Goal: Task Accomplishment & Management: Use online tool/utility

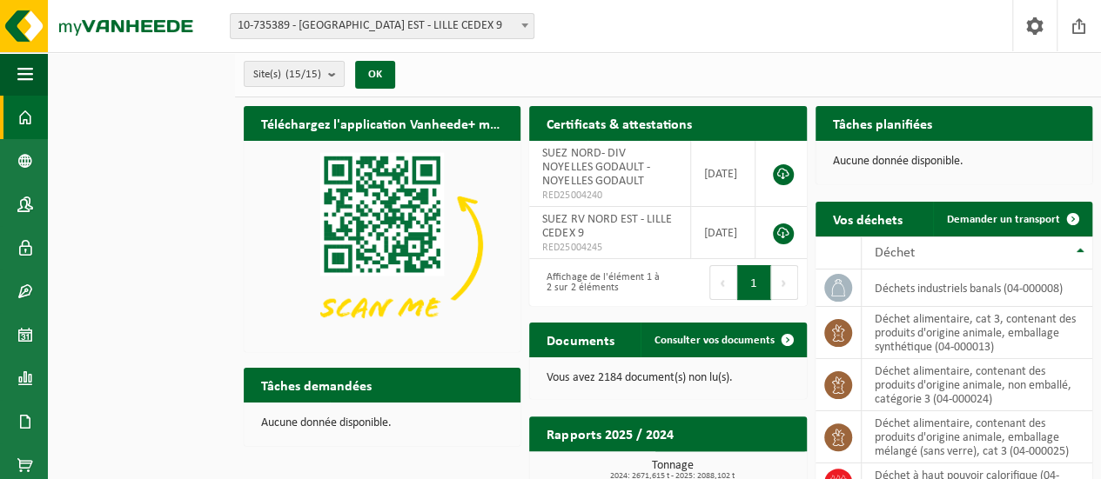
click at [1036, 200] on div "Vos déchets Demander un transport Afficher 10 25 50 100 10 éléments Déchet déch…" at bounding box center [953, 439] width 285 height 493
click at [1022, 224] on span "Demander un transport" at bounding box center [1003, 219] width 113 height 11
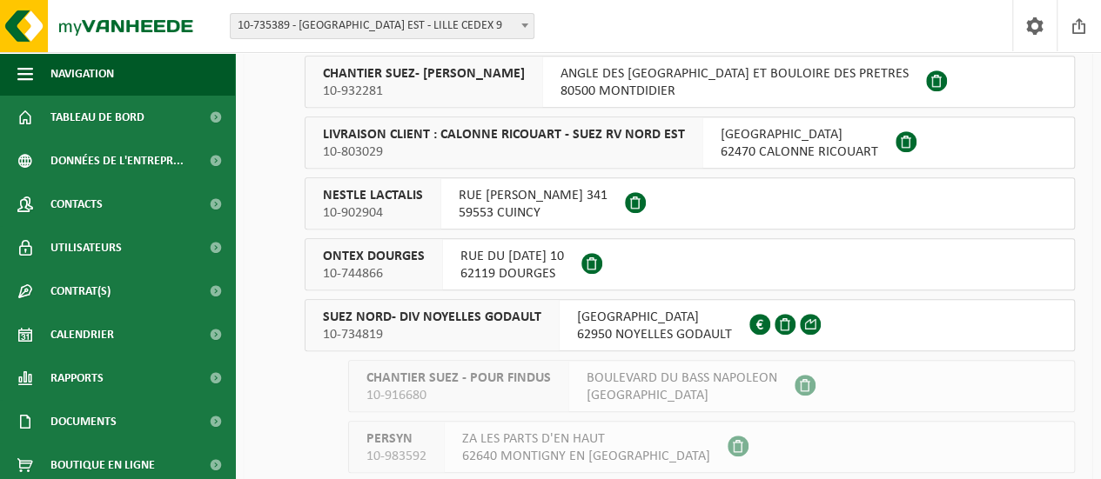
scroll to position [435, 0]
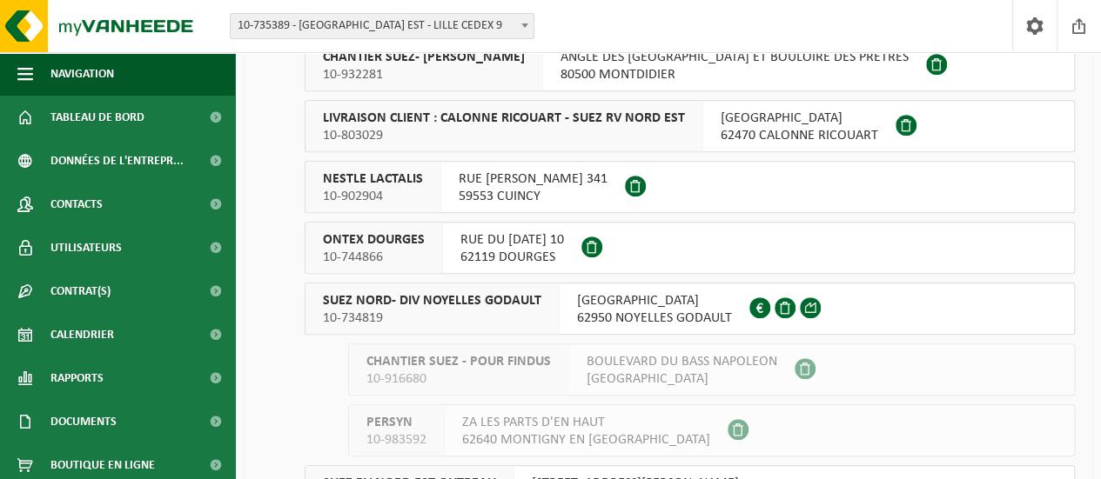
click at [437, 285] on div "SUEZ NORD- DIV NOYELLES GODAULT 10-734819" at bounding box center [432, 309] width 254 height 50
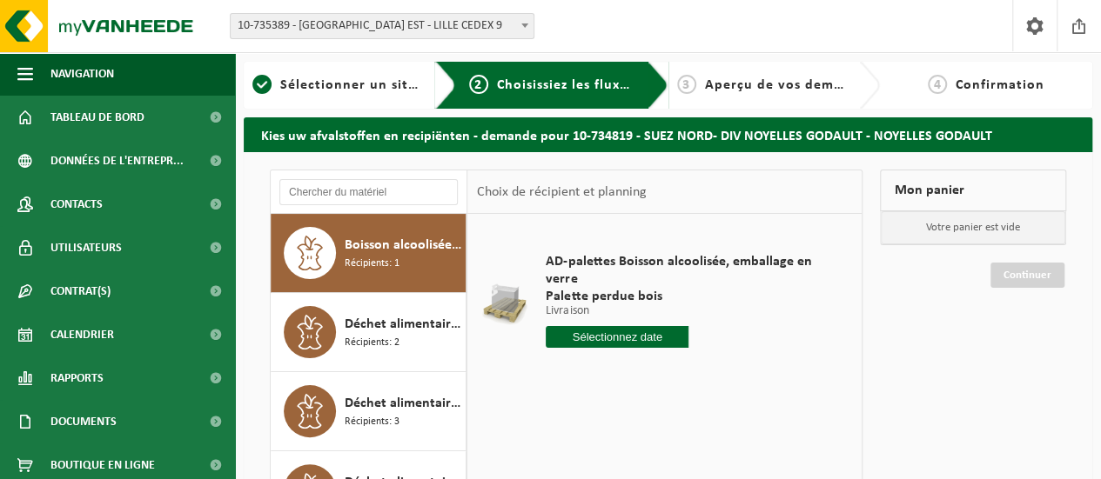
drag, startPoint x: 388, startPoint y: 333, endPoint x: 478, endPoint y: 354, distance: 92.9
click at [387, 332] on div "Déchet alimentaire, cat 3, contenant des produits d'origine animale, emballage …" at bounding box center [403, 332] width 117 height 52
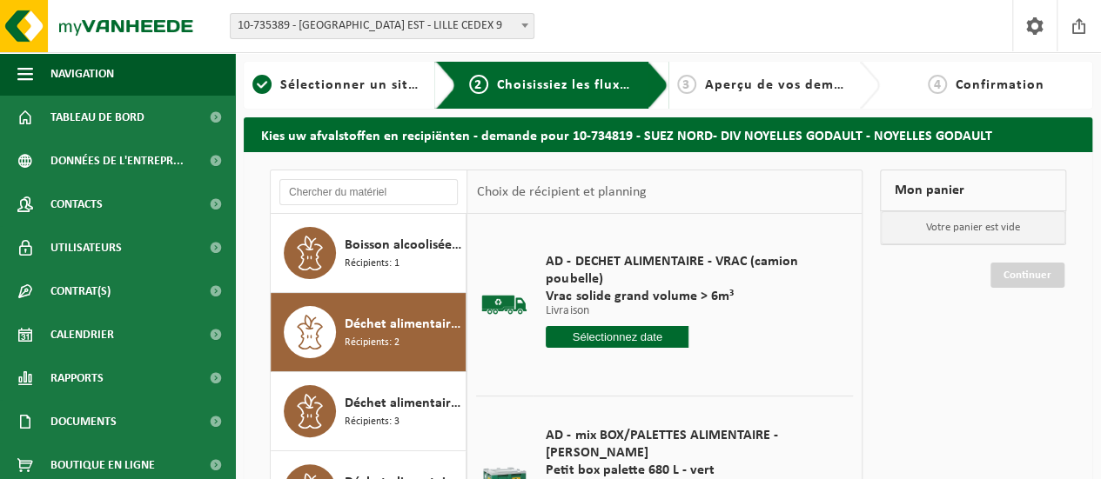
scroll to position [87, 0]
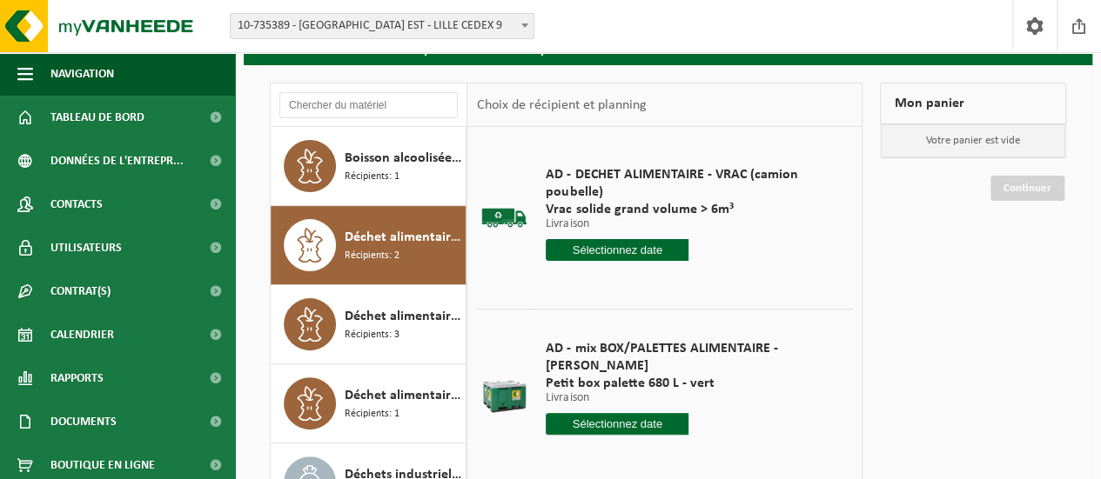
click at [598, 413] on input "text" at bounding box center [616, 424] width 143 height 22
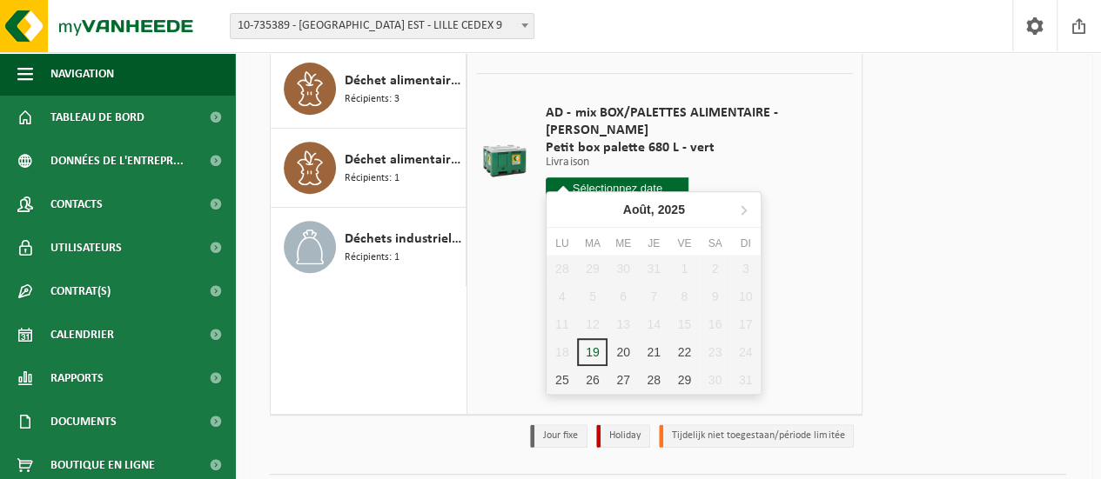
scroll to position [348, 0]
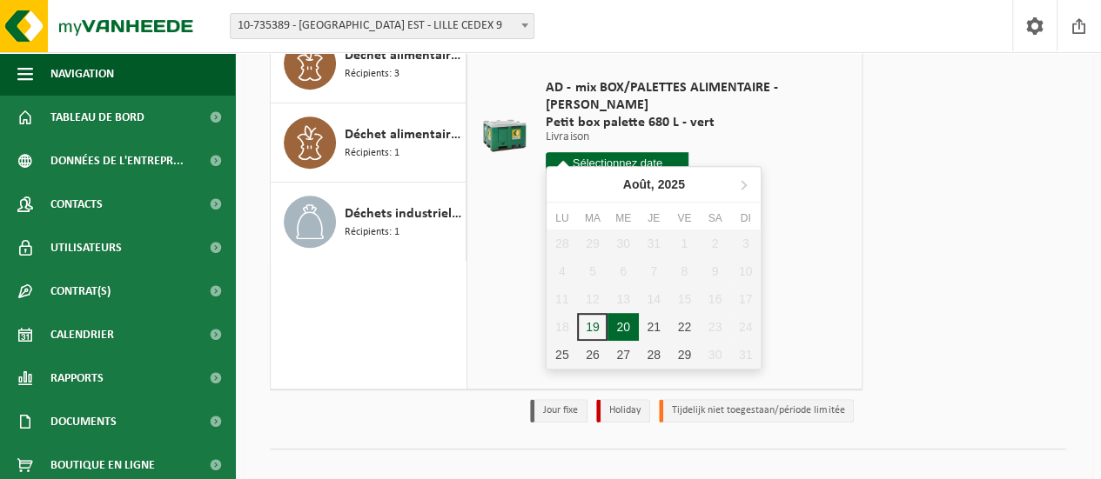
click at [625, 330] on div "20" at bounding box center [622, 327] width 30 height 28
type input "à partir de 2025-08-20"
type input "2025-08-20"
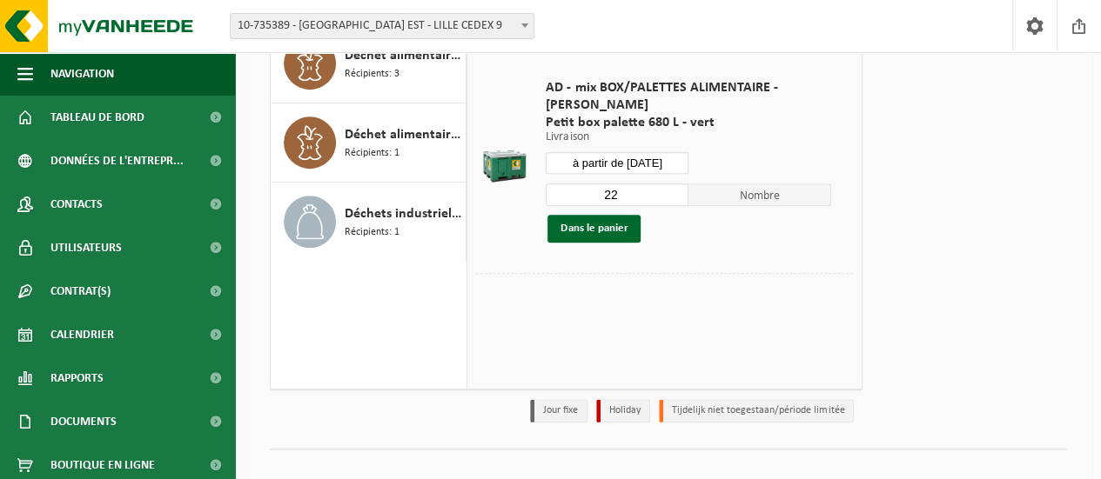
drag, startPoint x: 621, startPoint y: 180, endPoint x: 590, endPoint y: 184, distance: 31.5
click at [590, 184] on input "22" at bounding box center [616, 195] width 143 height 23
type input "1"
click at [592, 217] on button "Dans le panier" at bounding box center [593, 229] width 93 height 28
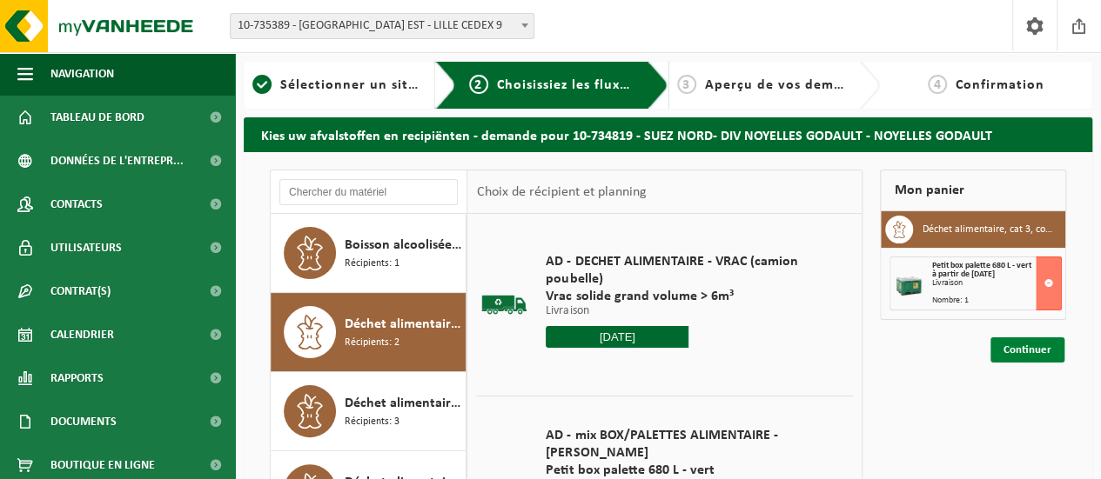
click at [1025, 358] on link "Continuer" at bounding box center [1027, 350] width 74 height 25
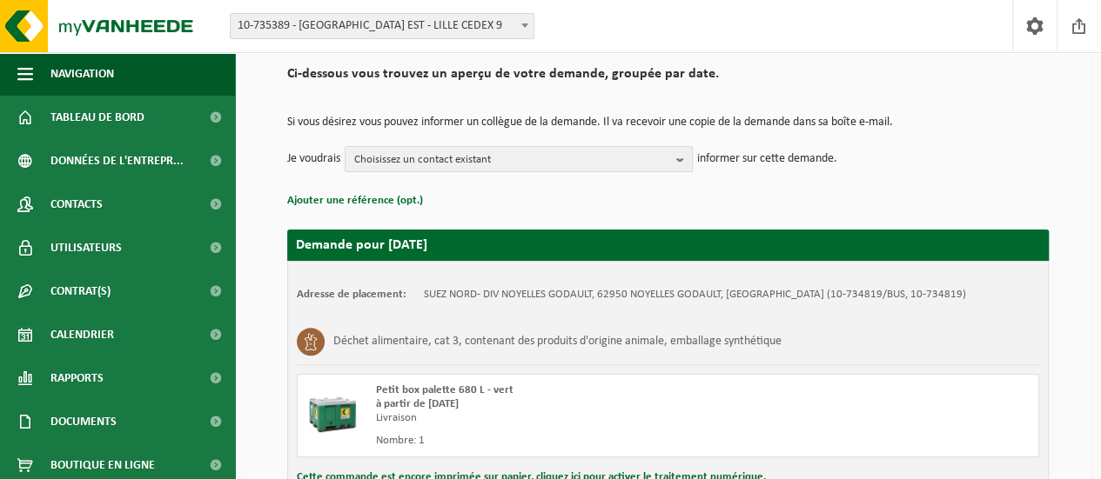
scroll to position [331, 0]
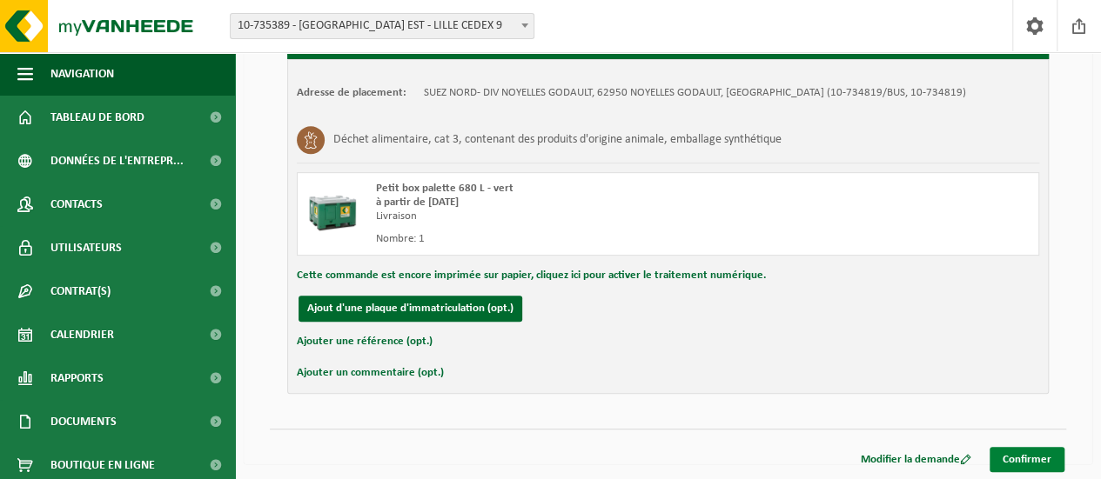
click at [1044, 465] on link "Confirmer" at bounding box center [1026, 459] width 75 height 25
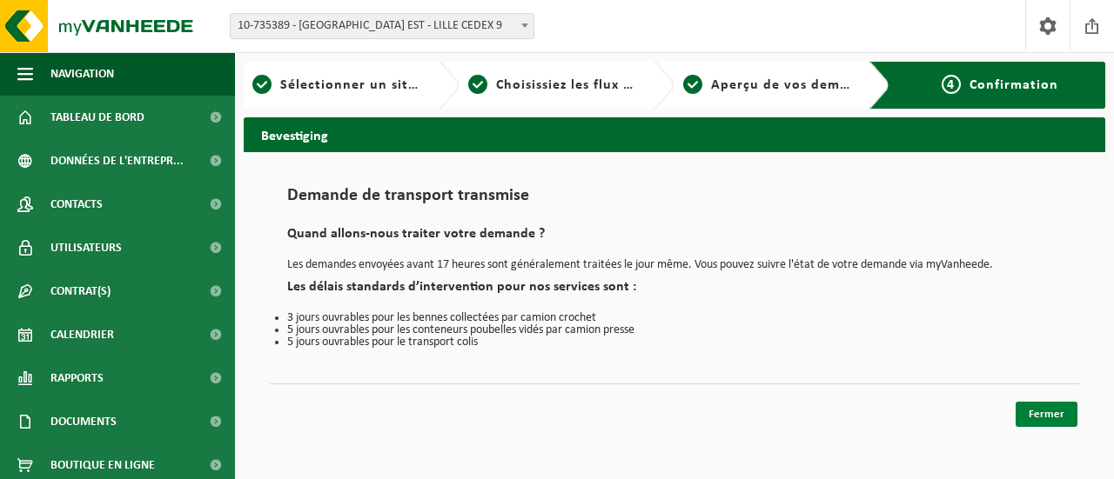
click at [1034, 417] on link "Fermer" at bounding box center [1046, 414] width 62 height 25
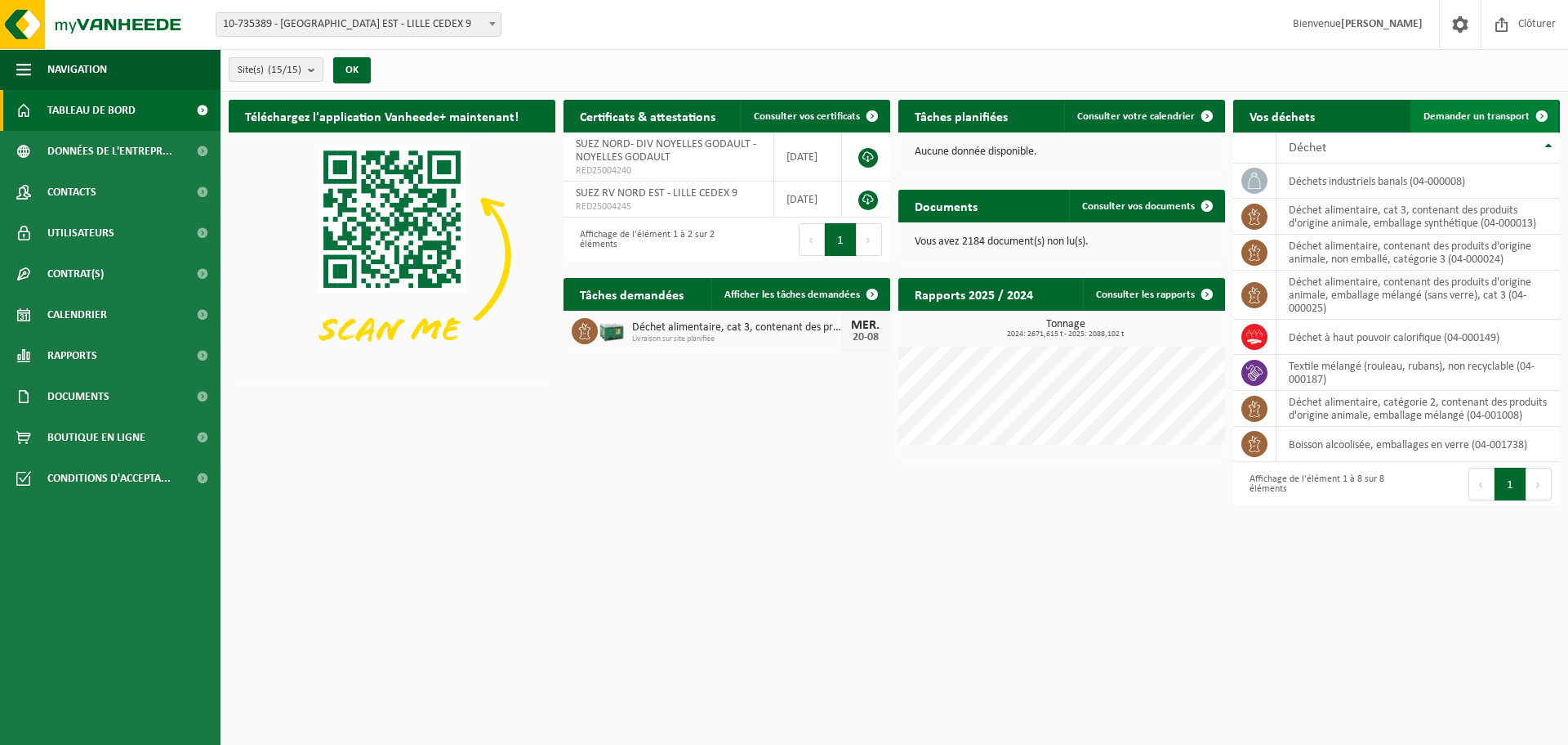
click at [1033, 116] on span "Demander un transport" at bounding box center [1476, 116] width 106 height 10
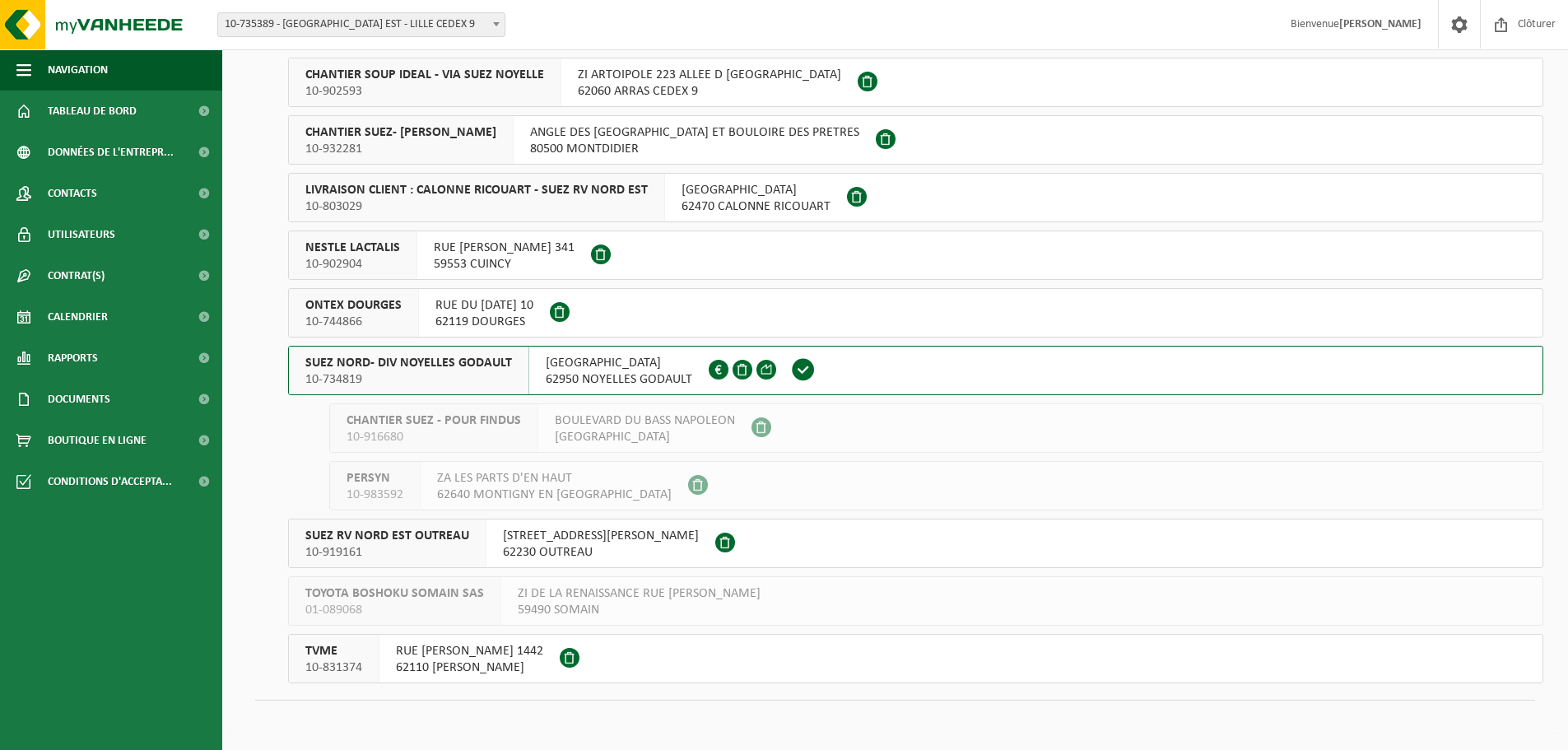
click at [496, 365] on span "SUEZ NORD- DIV NOYELLES GODAULT" at bounding box center [409, 362] width 206 height 16
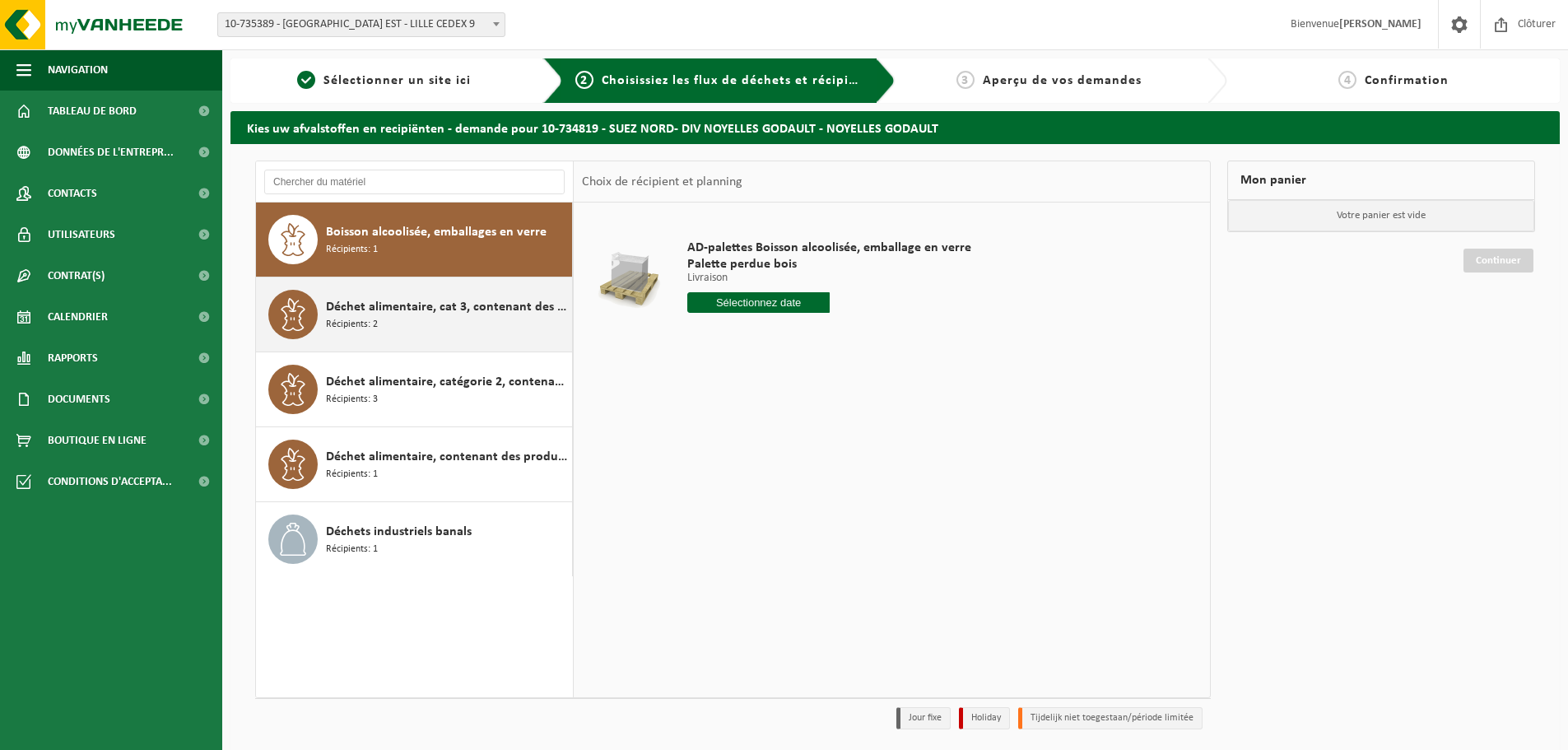
click at [448, 314] on span "Déchet alimentaire, cat 3, contenant des produits d'origine animale, emballage …" at bounding box center [448, 306] width 242 height 20
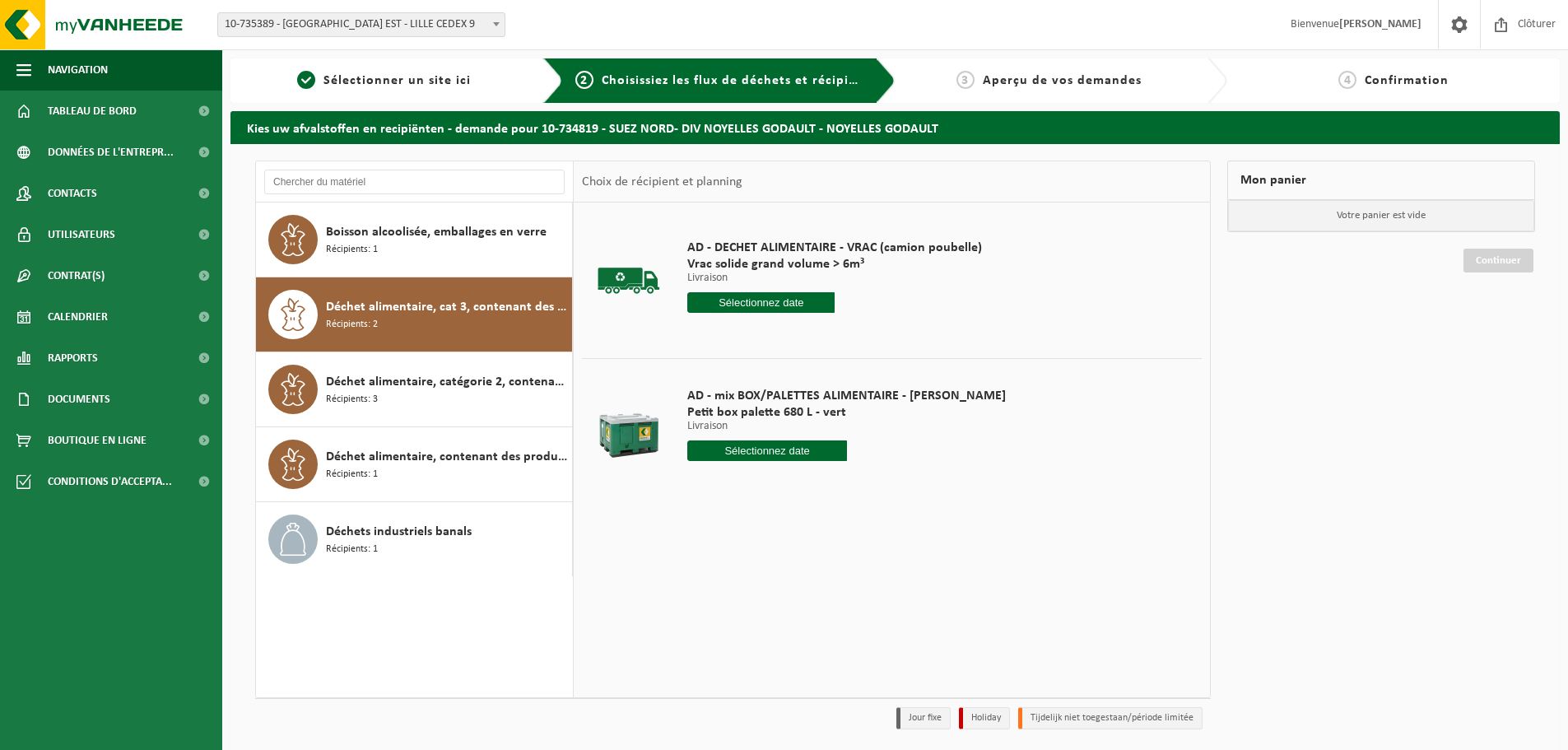
click at [740, 452] on input "text" at bounding box center [766, 450] width 160 height 21
click at [769, 617] on div "20" at bounding box center [761, 623] width 28 height 26
type input "à partir de 2025-08-20"
type input "2025-08-20"
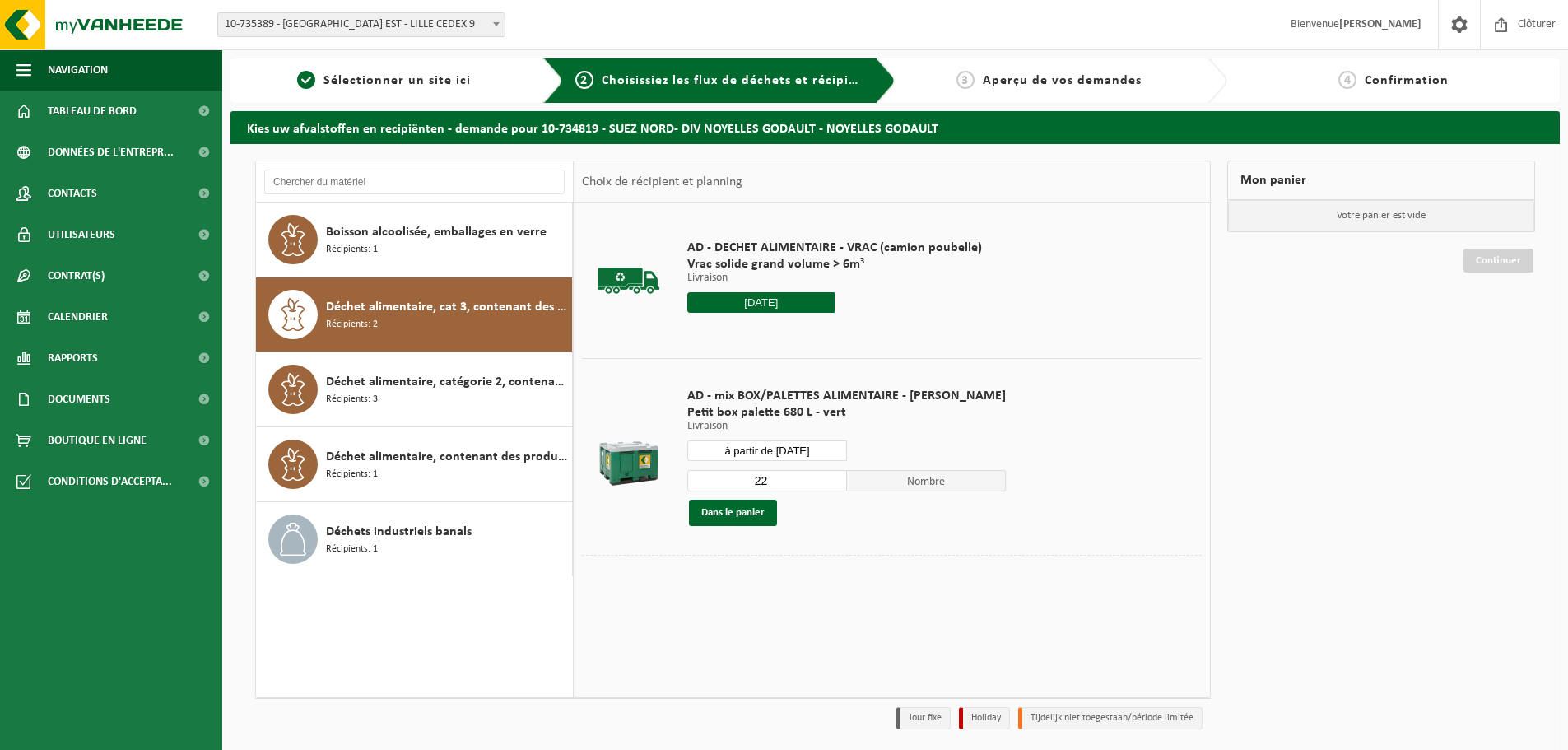
drag, startPoint x: 763, startPoint y: 483, endPoint x: 719, endPoint y: 485, distance: 44.0
click at [719, 485] on input "22" at bounding box center [766, 480] width 160 height 22
type input "1"
click at [768, 515] on button "Dans le panier" at bounding box center [732, 513] width 88 height 26
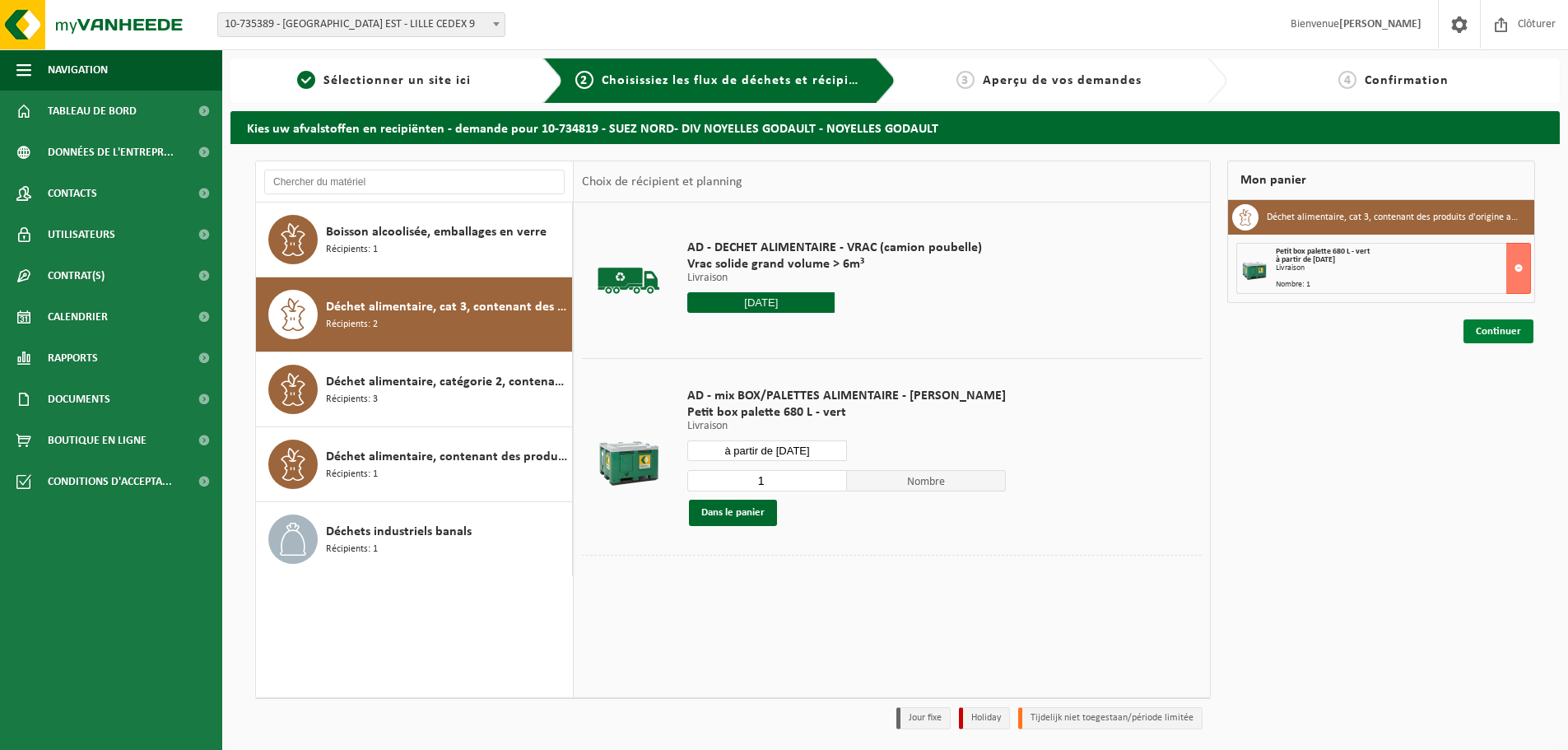
click at [1488, 334] on link "Continuer" at bounding box center [1499, 331] width 70 height 24
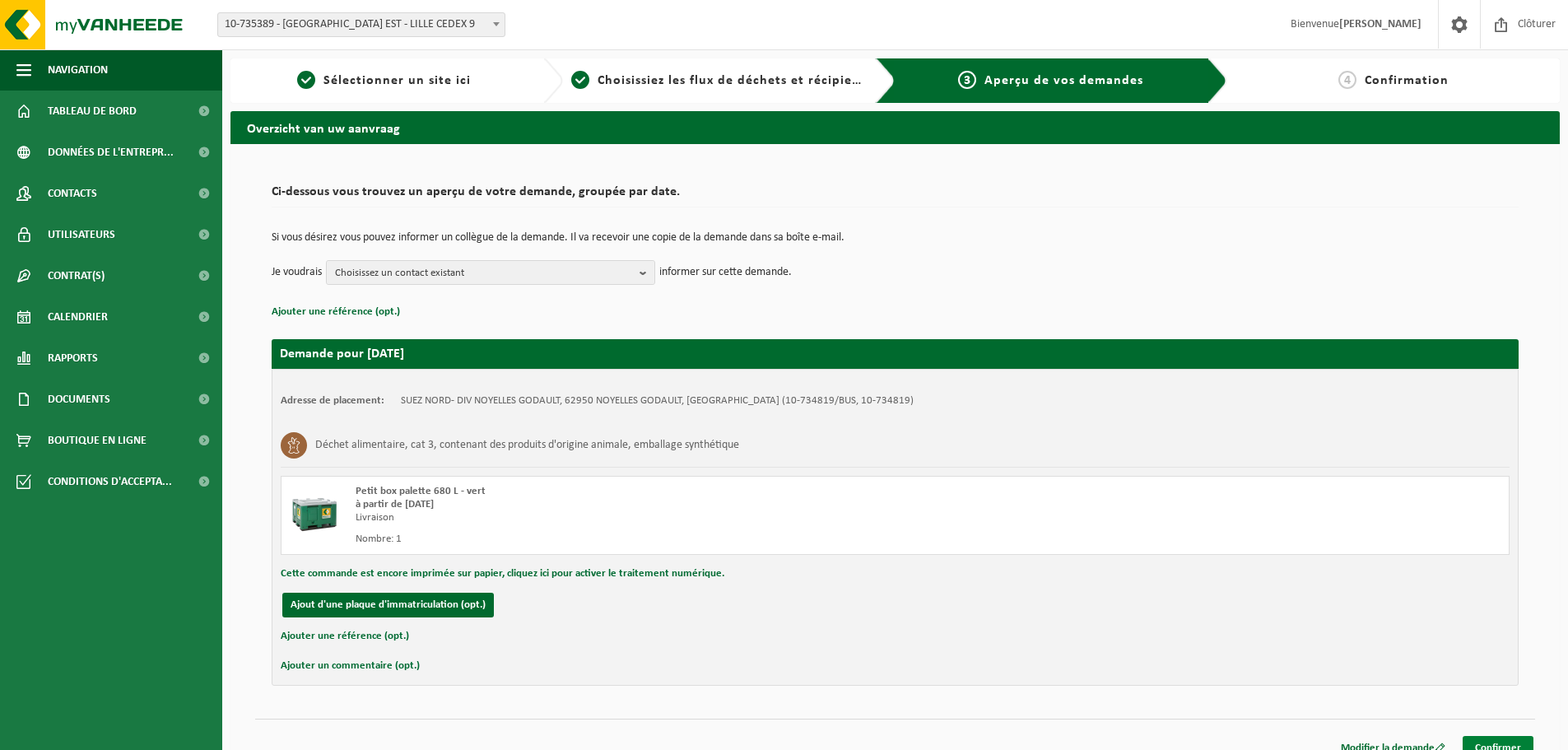
click at [1499, 741] on link "Confirmer" at bounding box center [1498, 747] width 71 height 24
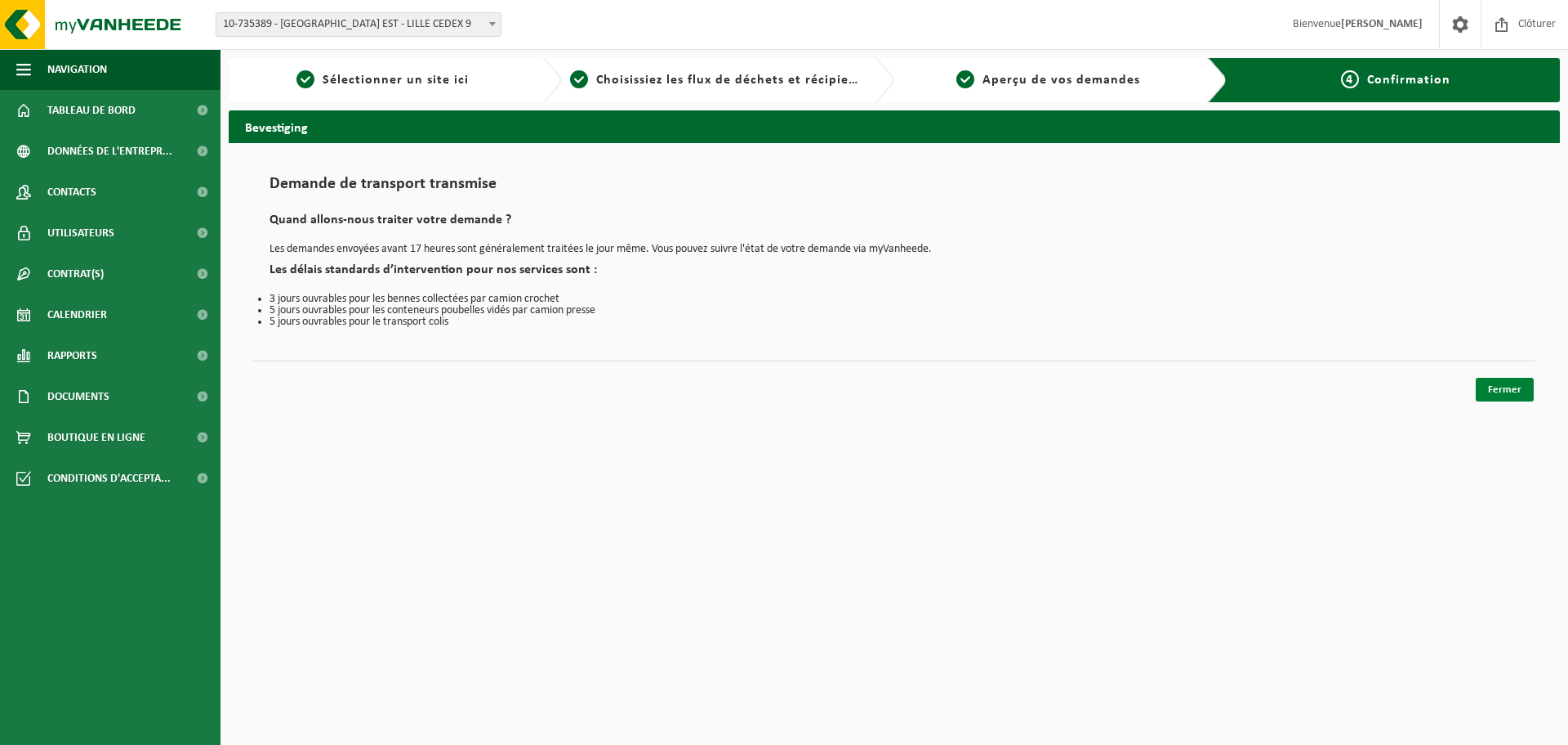
click at [1504, 387] on link "Fermer" at bounding box center [1505, 389] width 58 height 23
